Goal: Check status: Check status

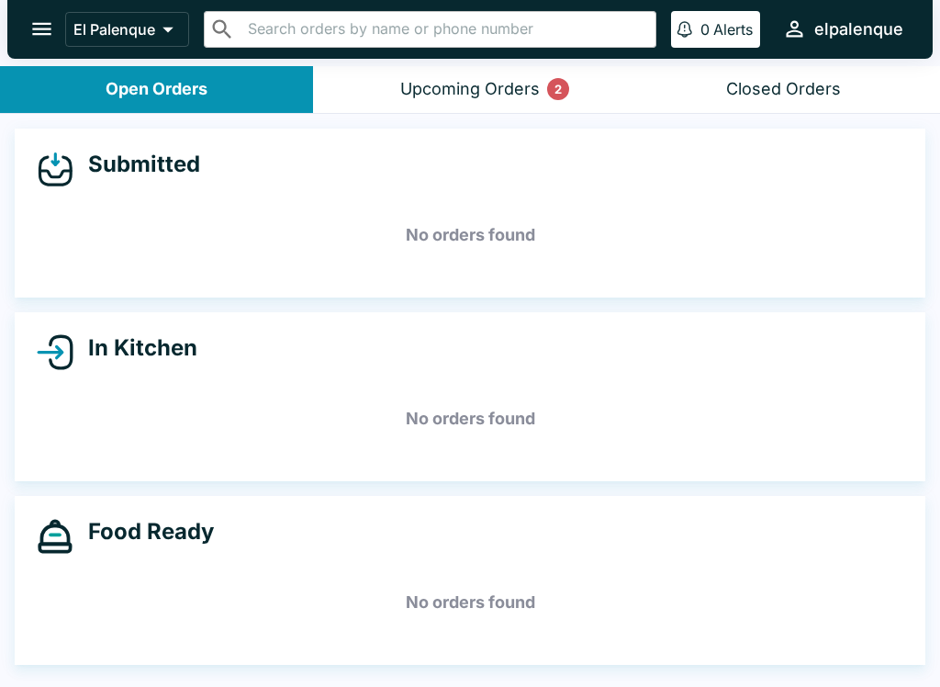
click at [456, 66] on button "Upcoming Orders 2" at bounding box center [469, 89] width 313 height 47
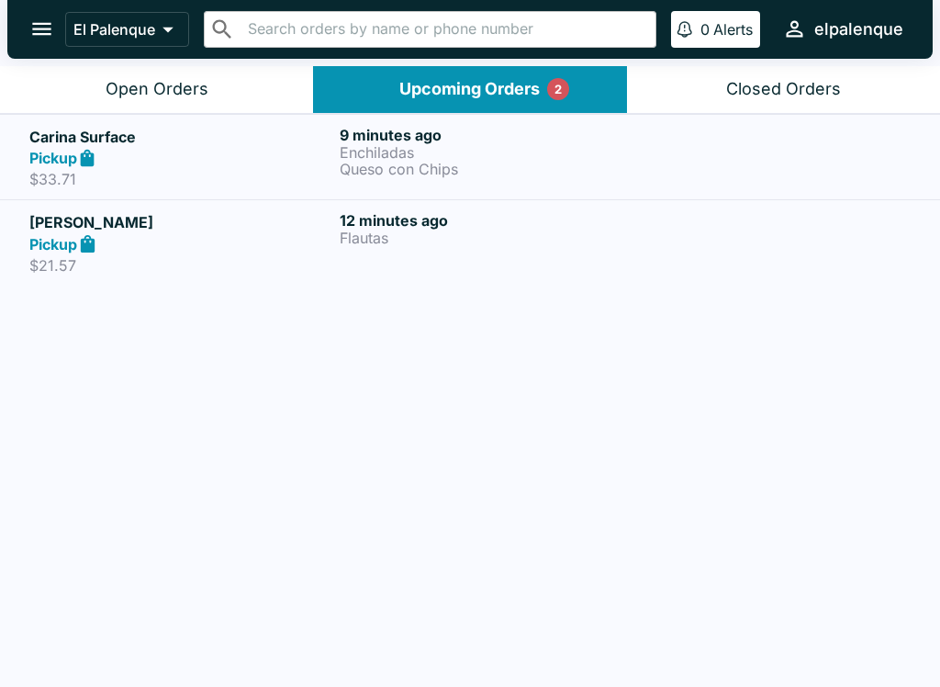
click at [370, 254] on div "12 minutes ago Flautas" at bounding box center [491, 242] width 303 height 63
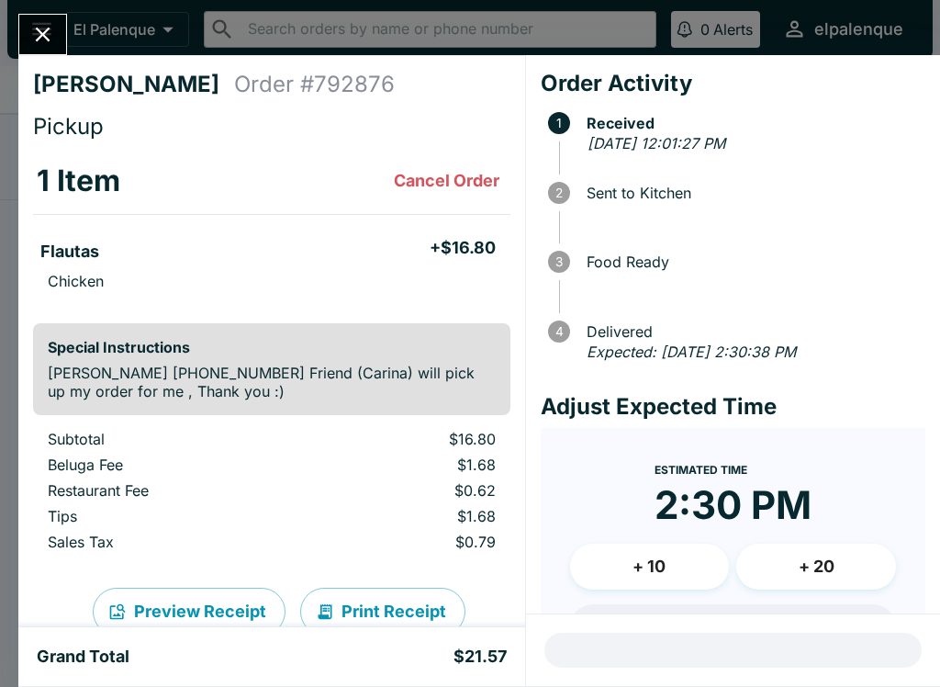
click at [41, 27] on icon "Close" at bounding box center [42, 34] width 25 height 25
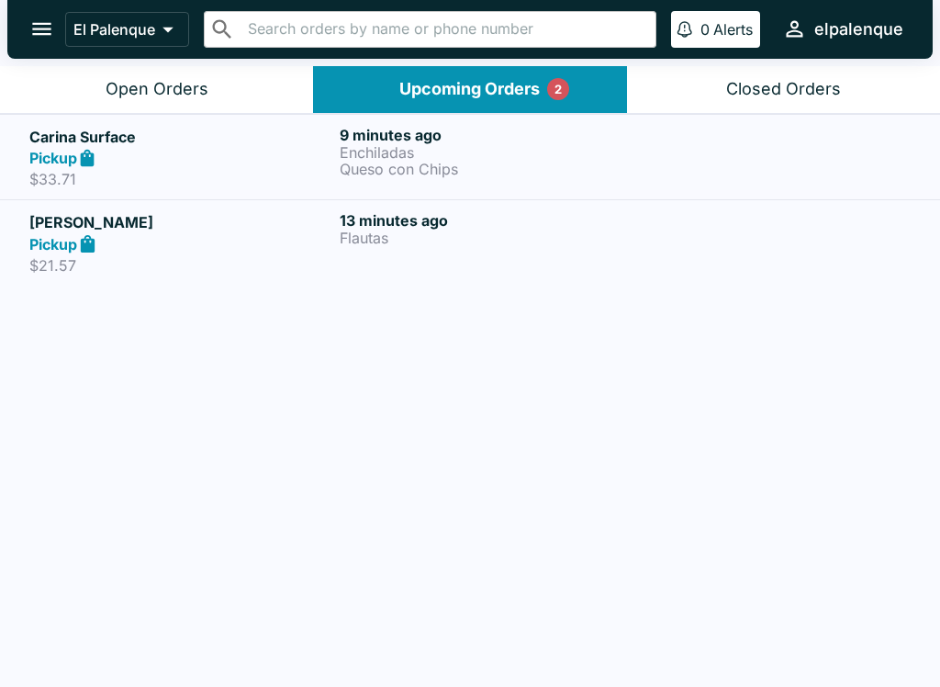
click at [478, 170] on p "Queso con Chips" at bounding box center [491, 169] width 303 height 17
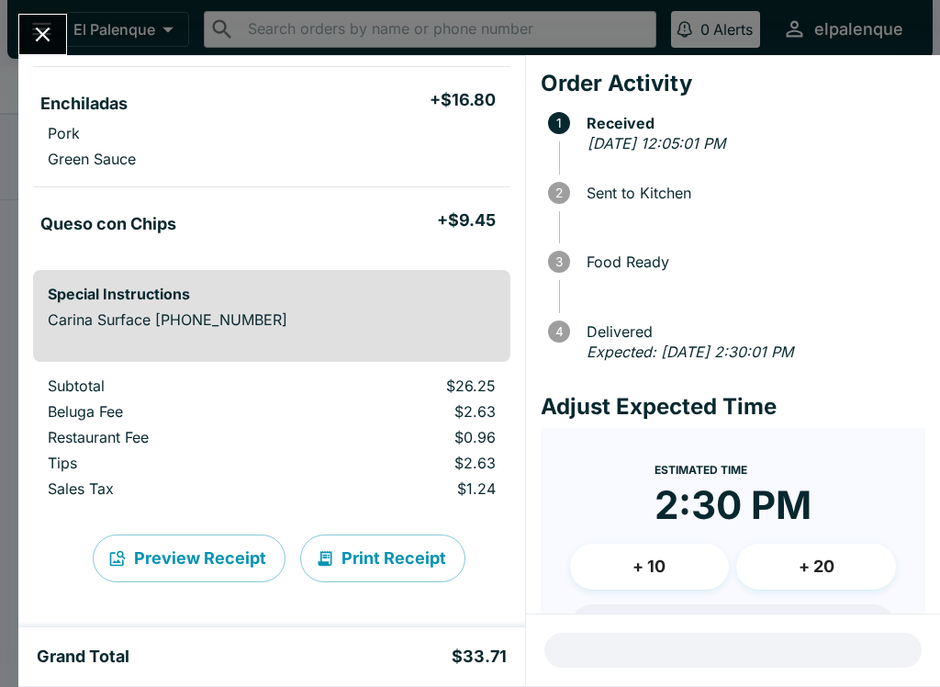
scroll to position [148, 0]
click at [41, 35] on icon "Close" at bounding box center [43, 35] width 15 height 15
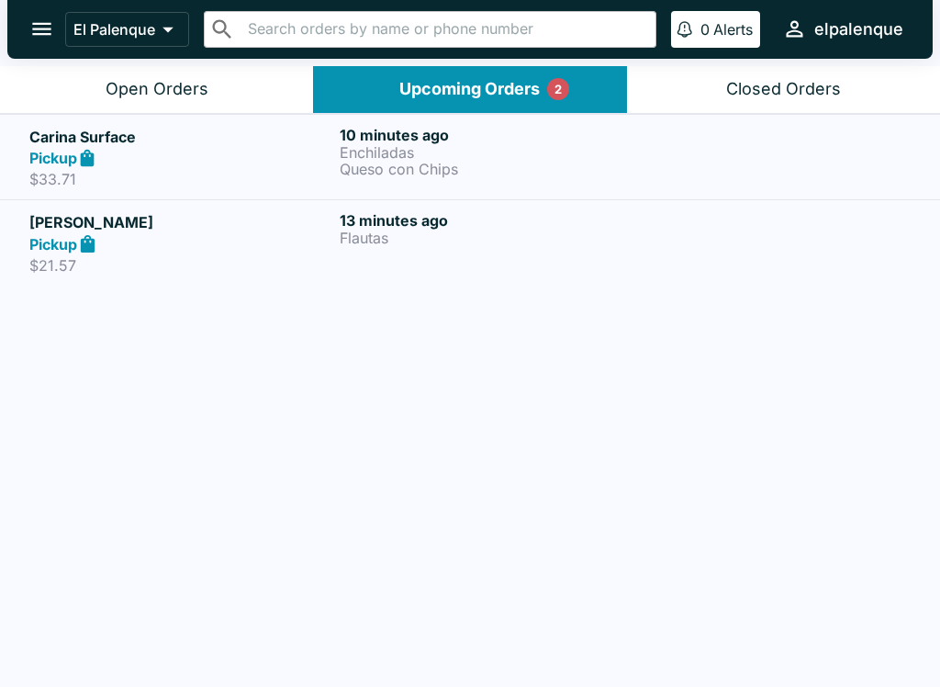
click at [511, 241] on p "Flautas" at bounding box center [491, 238] width 303 height 17
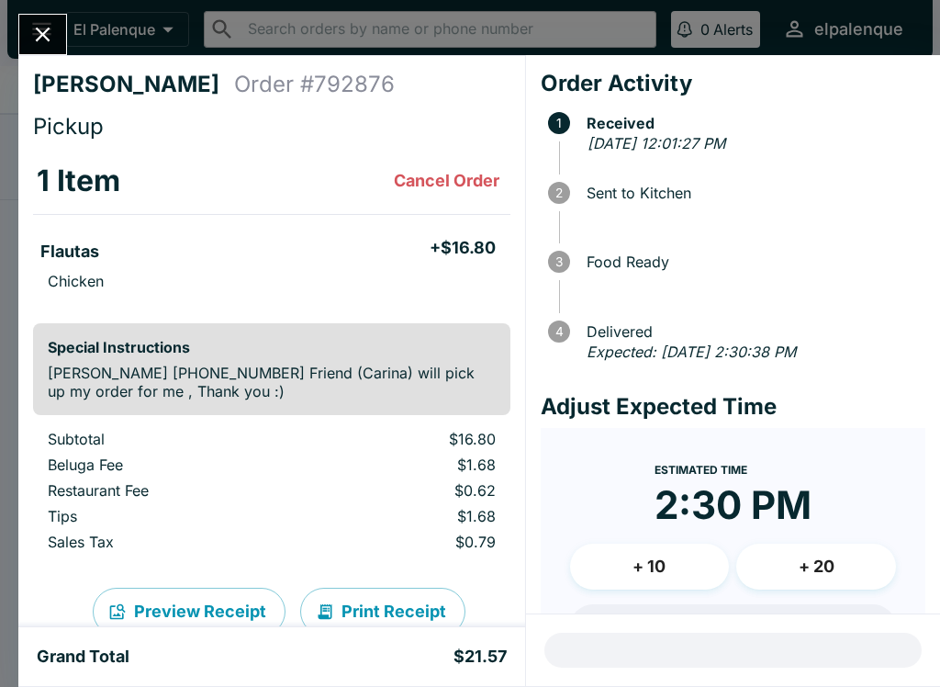
click at [55, 40] on icon "Close" at bounding box center [42, 34] width 25 height 25
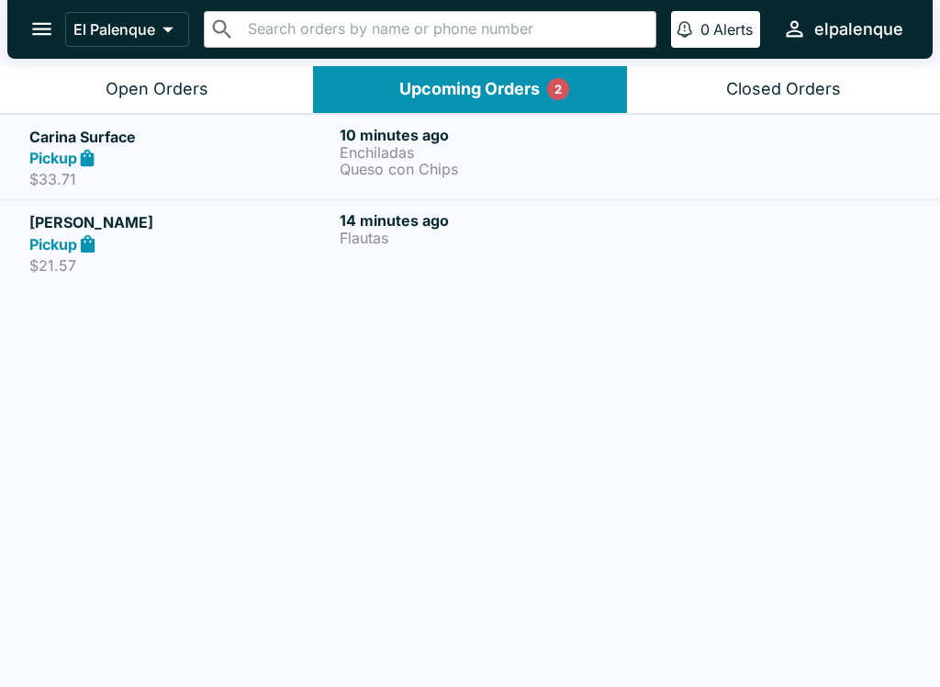
click at [193, 82] on div "Open Orders" at bounding box center [157, 89] width 103 height 21
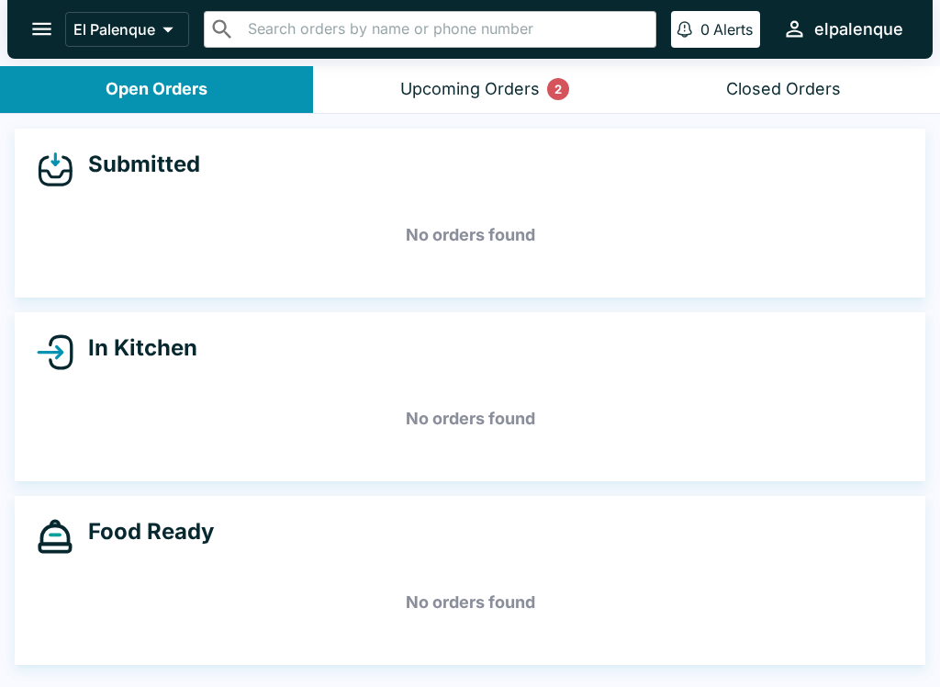
click at [202, 75] on button "Open Orders" at bounding box center [156, 89] width 313 height 47
click at [201, 75] on button "Open Orders" at bounding box center [156, 89] width 313 height 47
click at [429, 69] on button "Upcoming Orders 2" at bounding box center [469, 89] width 313 height 47
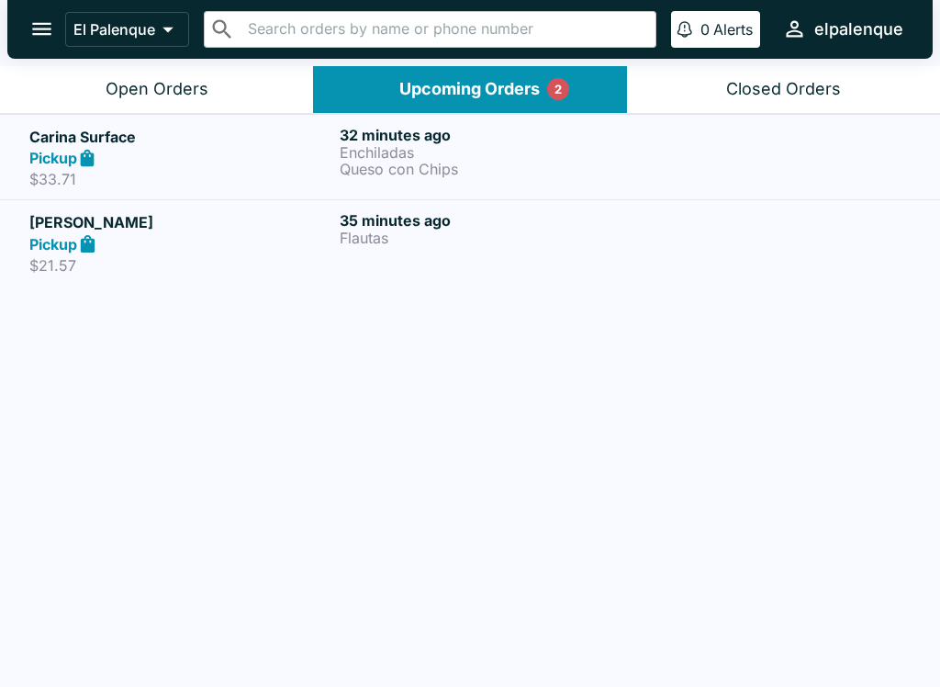
click at [79, 91] on button "Open Orders" at bounding box center [156, 89] width 313 height 47
